Goal: Task Accomplishment & Management: Manage account settings

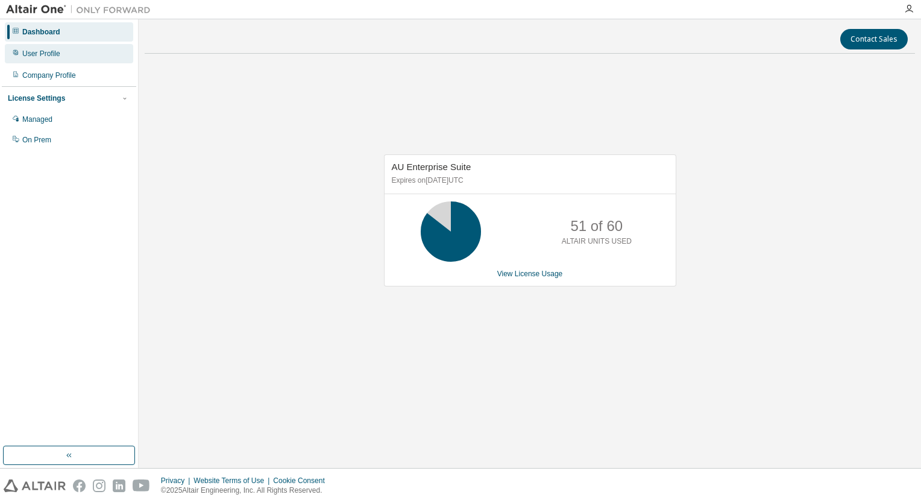
click at [72, 54] on div "User Profile" at bounding box center [69, 53] width 128 height 19
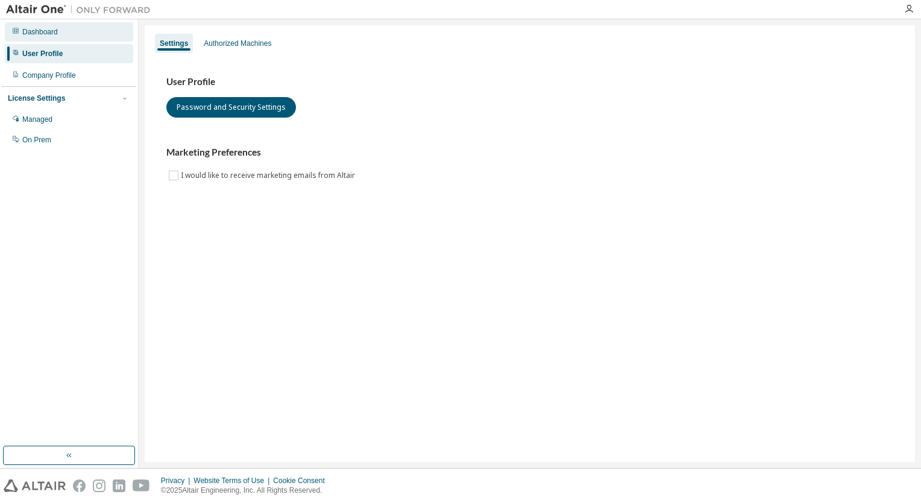
click at [63, 37] on div "Dashboard" at bounding box center [69, 31] width 128 height 19
